Goal: Information Seeking & Learning: Understand process/instructions

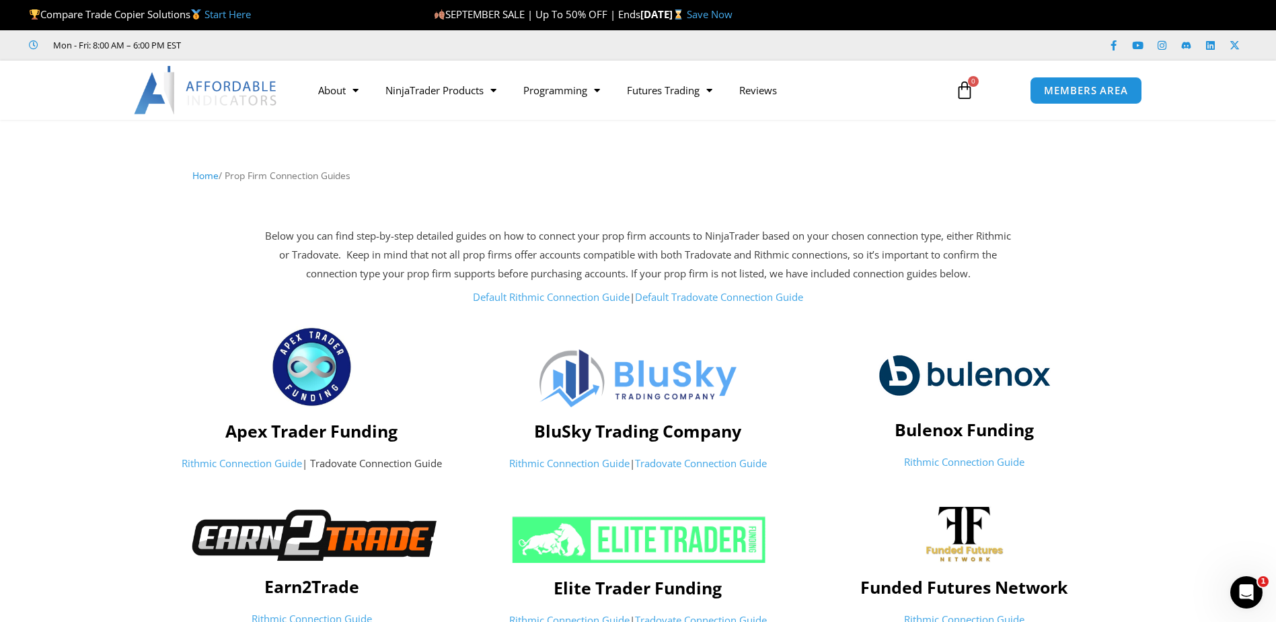
click at [198, 87] on img at bounding box center [206, 90] width 145 height 48
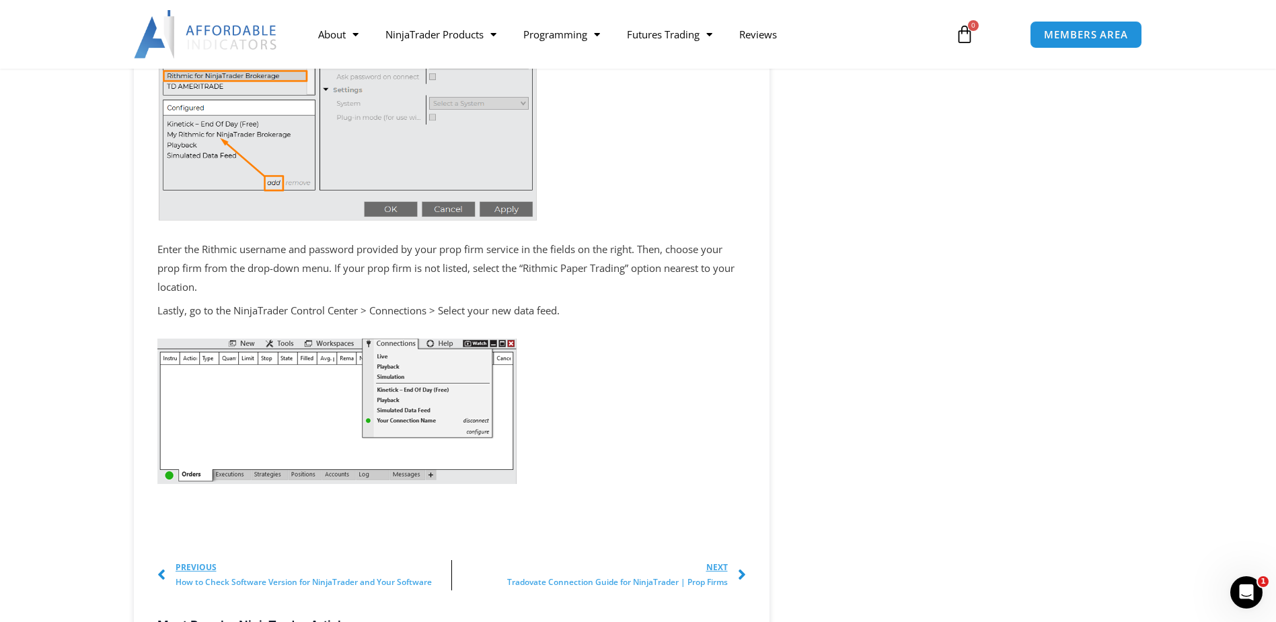
scroll to position [1211, 0]
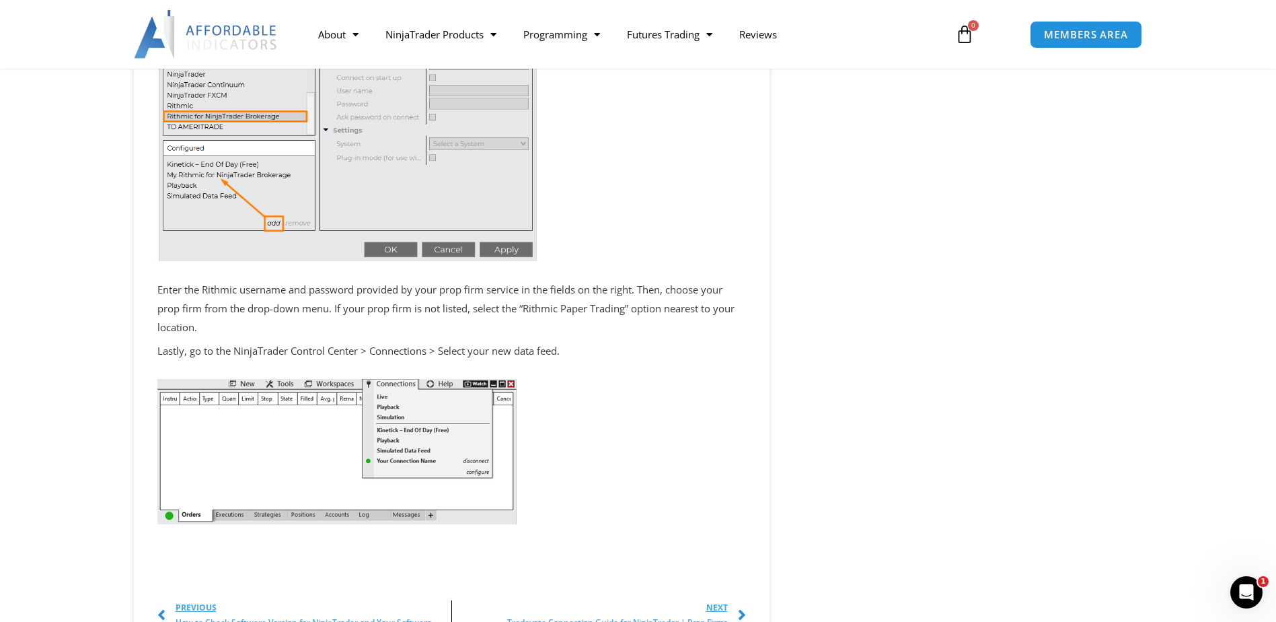
scroll to position [1143, 0]
